Goal: Find specific page/section: Find specific page/section

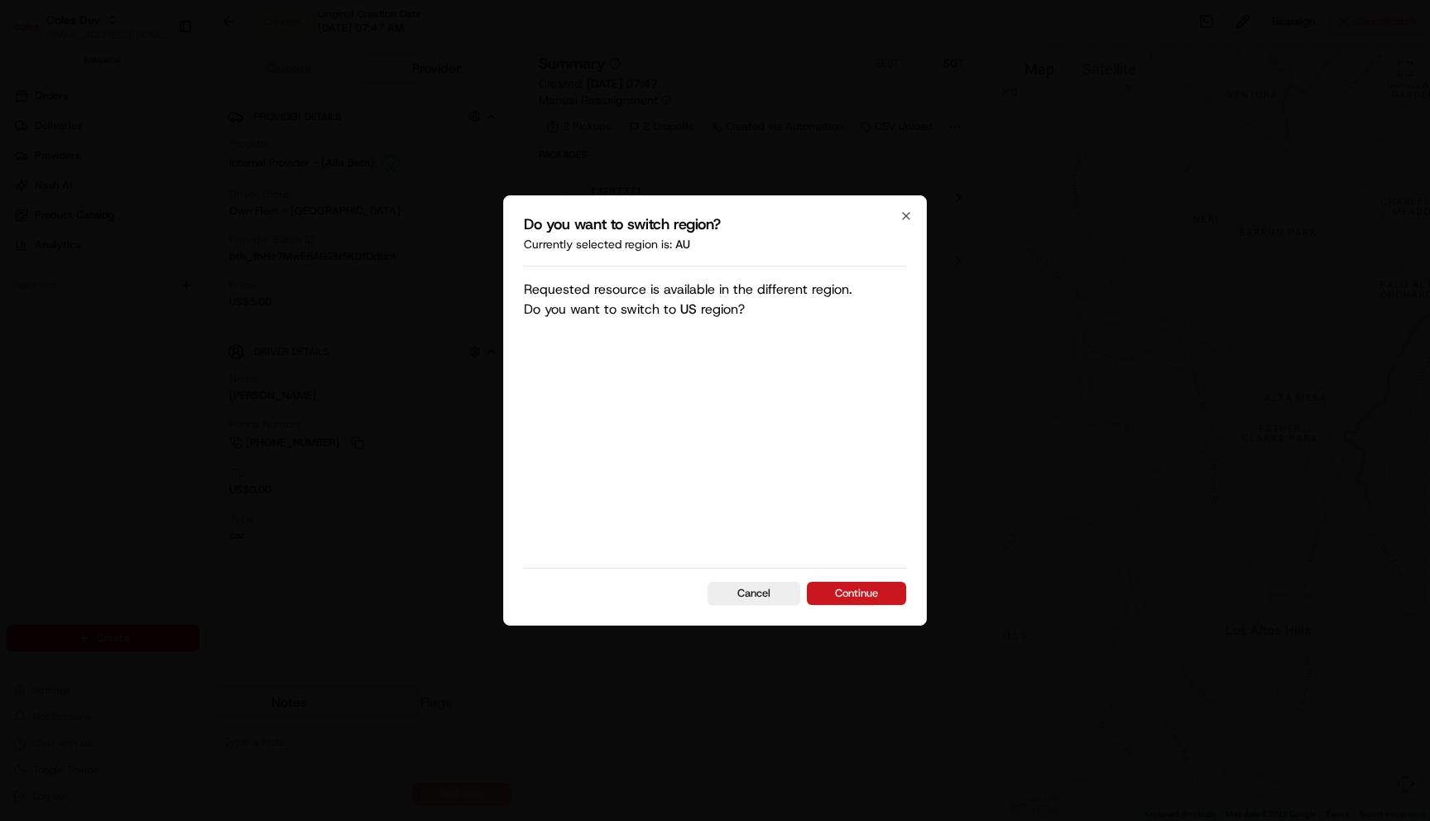
click at [872, 598] on button "Continue" at bounding box center [856, 593] width 99 height 23
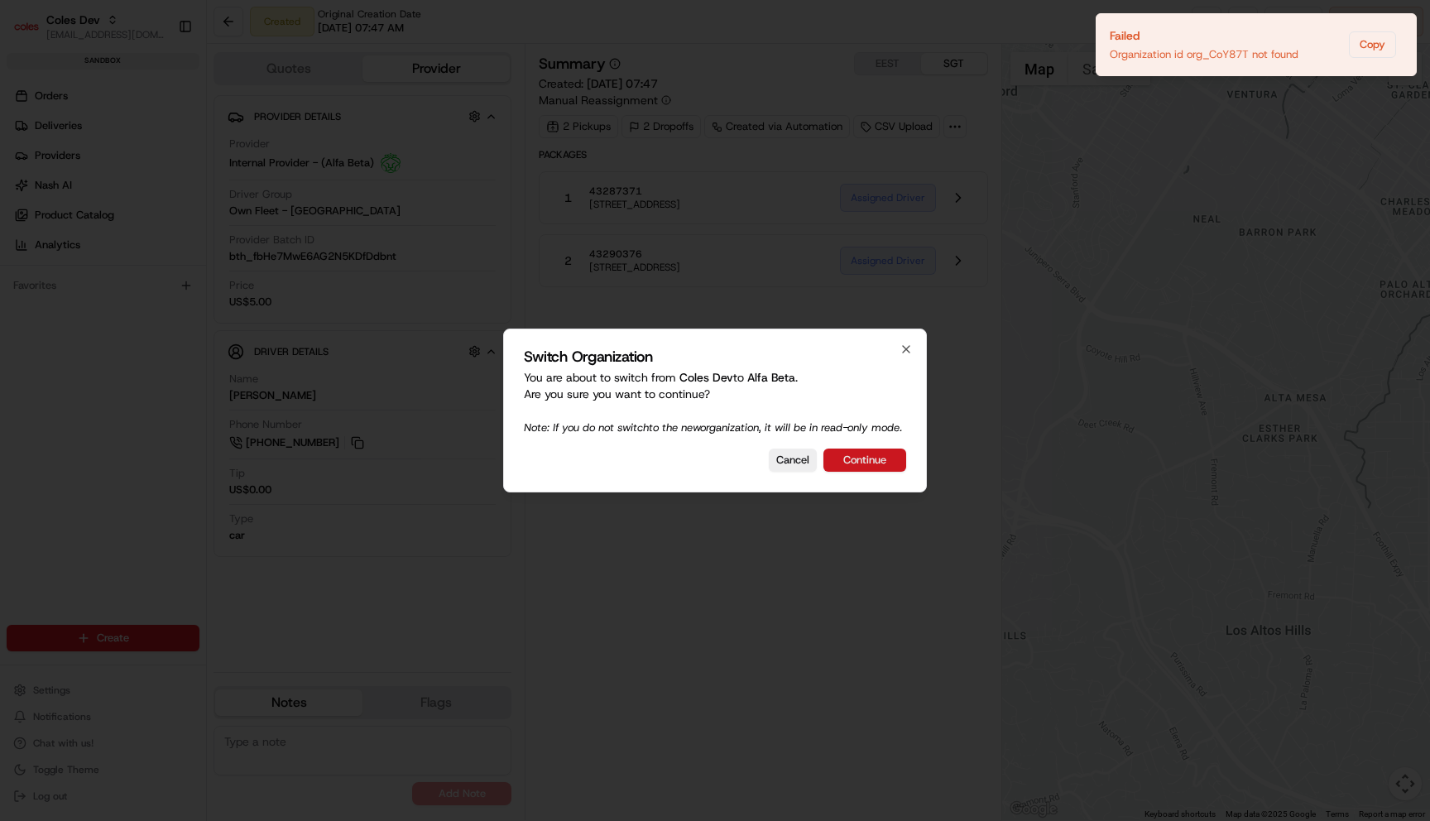
click at [872, 464] on button "Continue" at bounding box center [865, 460] width 83 height 23
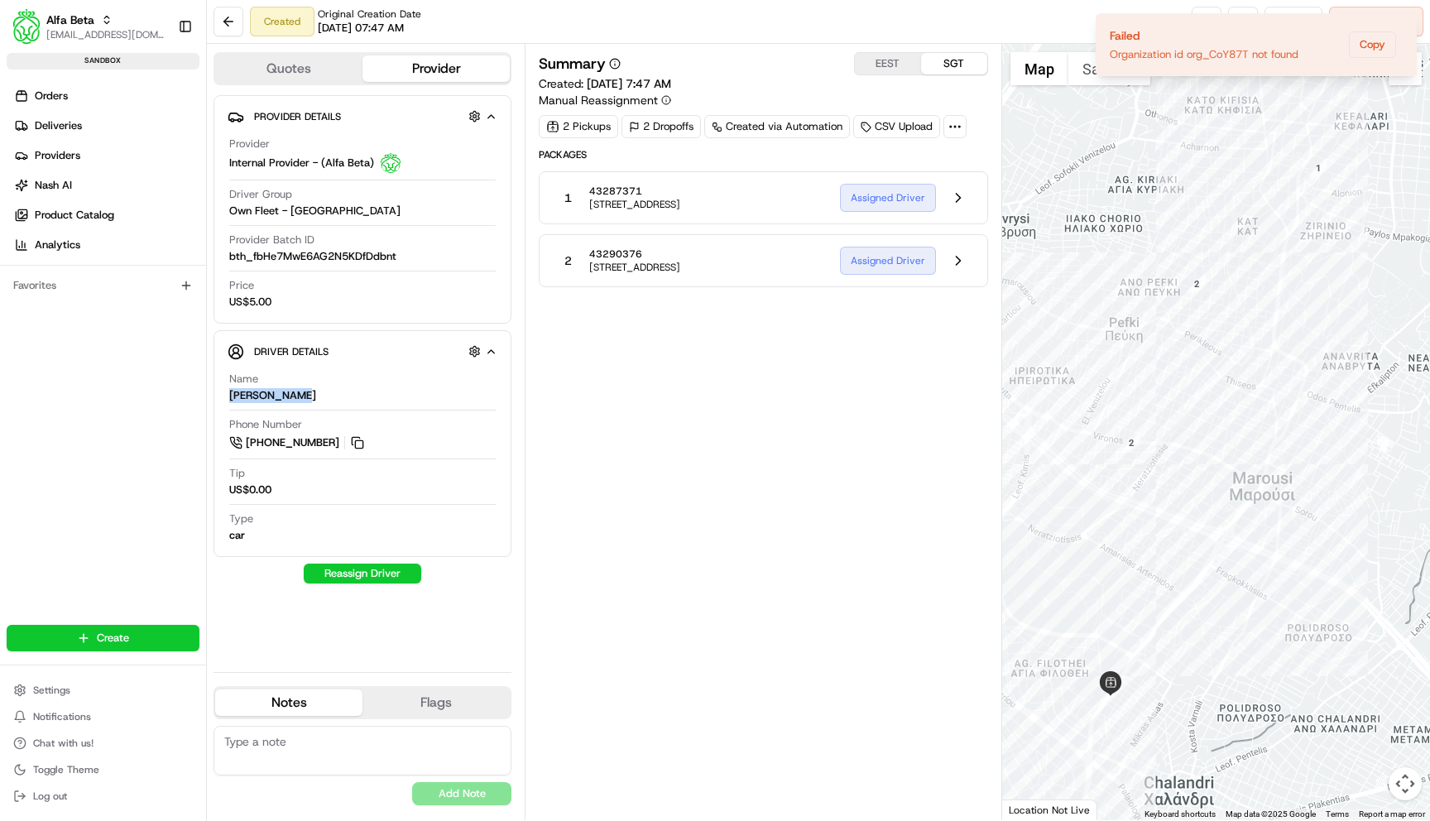
drag, startPoint x: 324, startPoint y: 402, endPoint x: 222, endPoint y: 398, distance: 102.7
click at [222, 398] on div "Driver Details Hidden ( 9 ) Name [PERSON_NAME] Phone Number [PHONE_NUMBER] Tip …" at bounding box center [363, 443] width 298 height 227
copy div "[PERSON_NAME]"
click at [745, 382] on div "Summary EEST SGT Created: [DATE] 7:47 AM Manual Reassignment 2 Pickups 2 Dropof…" at bounding box center [763, 432] width 449 height 760
click at [1401, 27] on icon "Notifications (F8)" at bounding box center [1402, 27] width 13 height 13
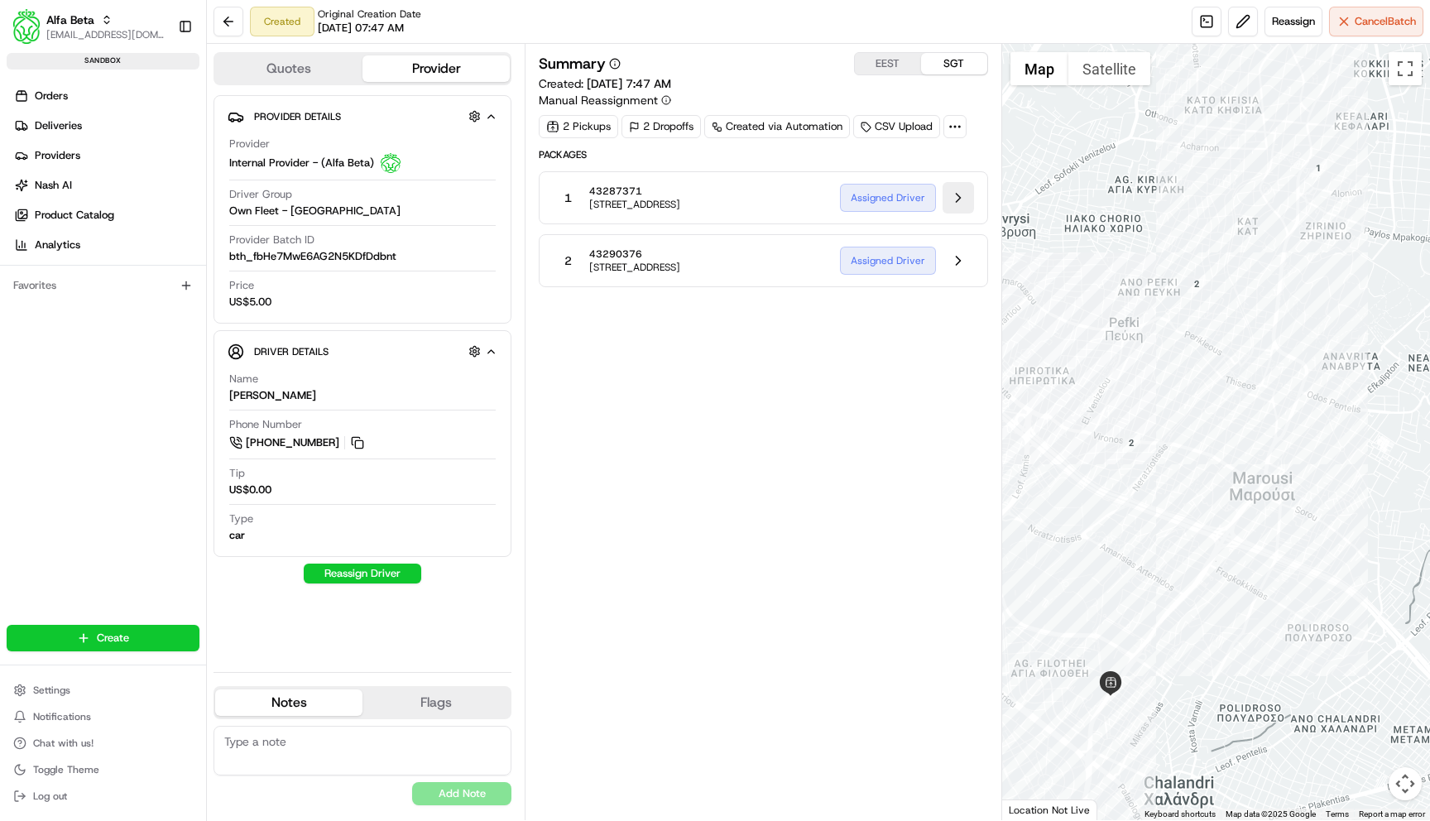
click at [967, 200] on button at bounding box center [958, 197] width 31 height 31
